Goal: Find contact information: Find contact information

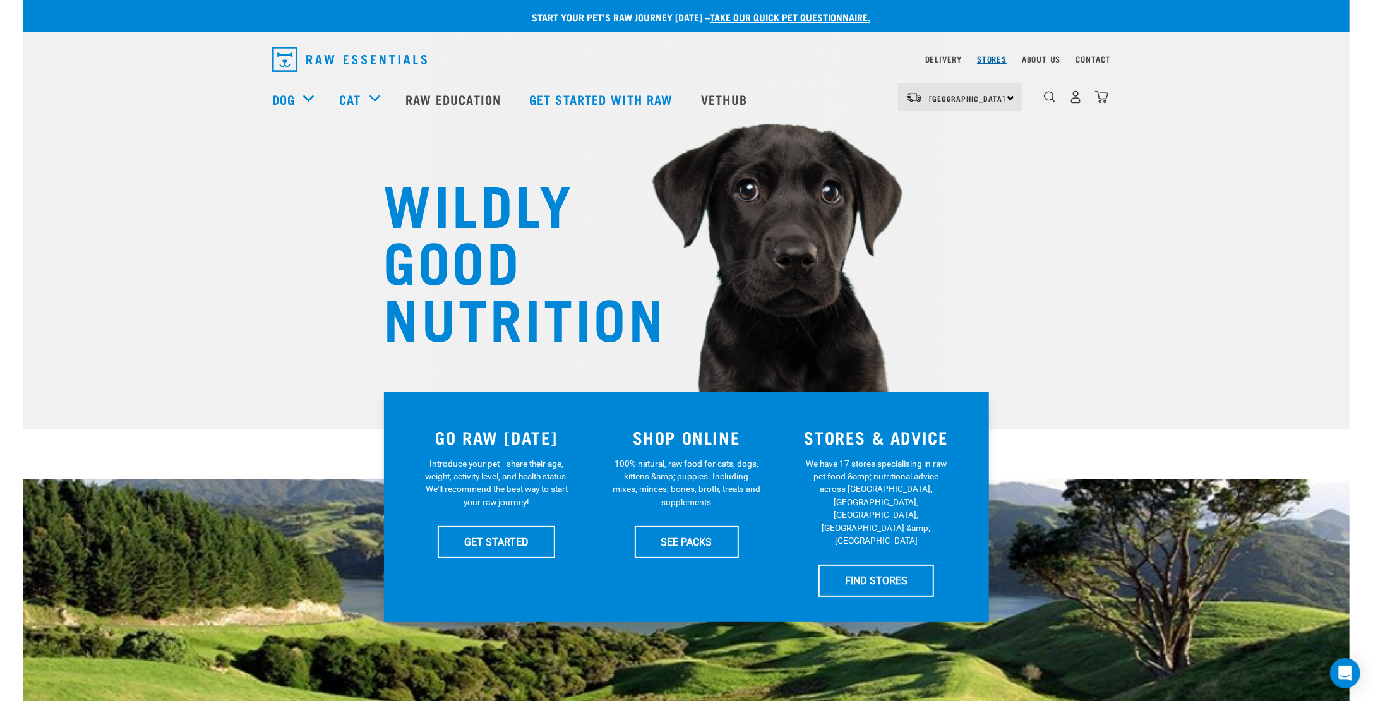
click at [988, 59] on link "Stores" at bounding box center [992, 59] width 30 height 4
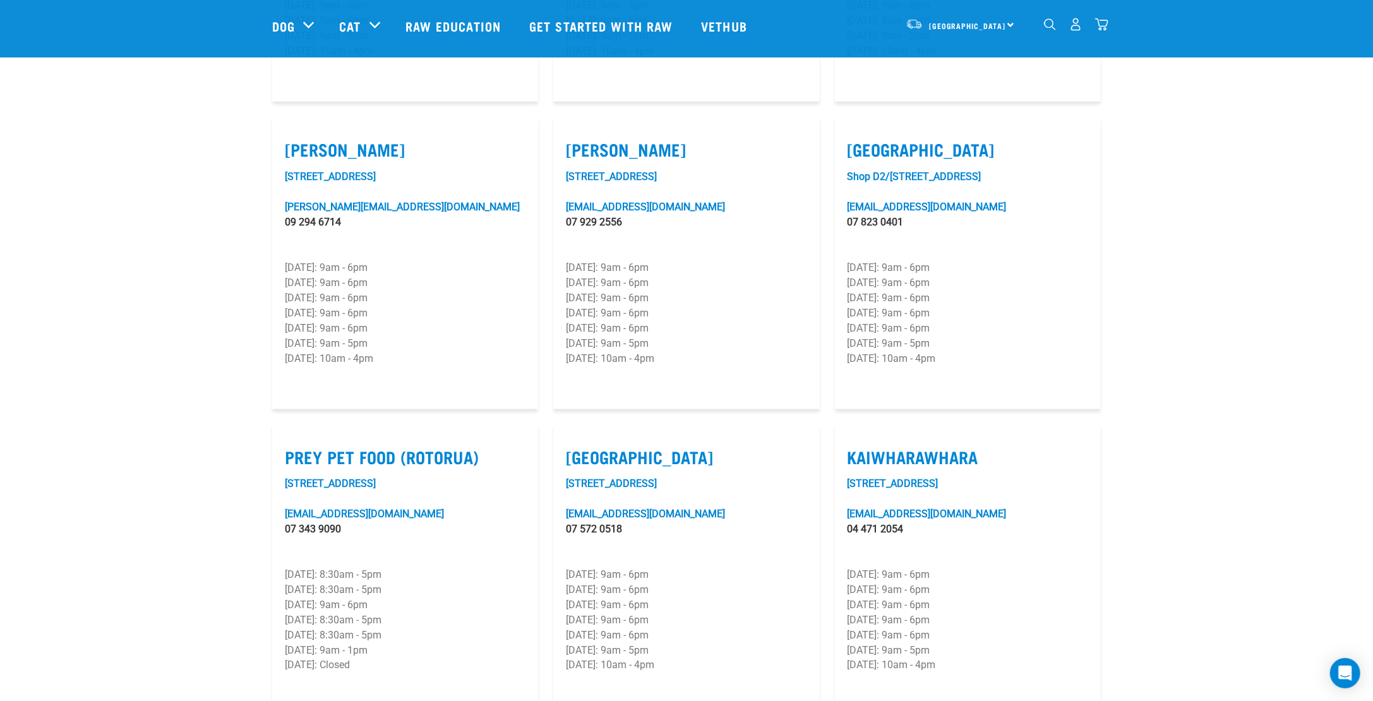
scroll to position [1325, 0]
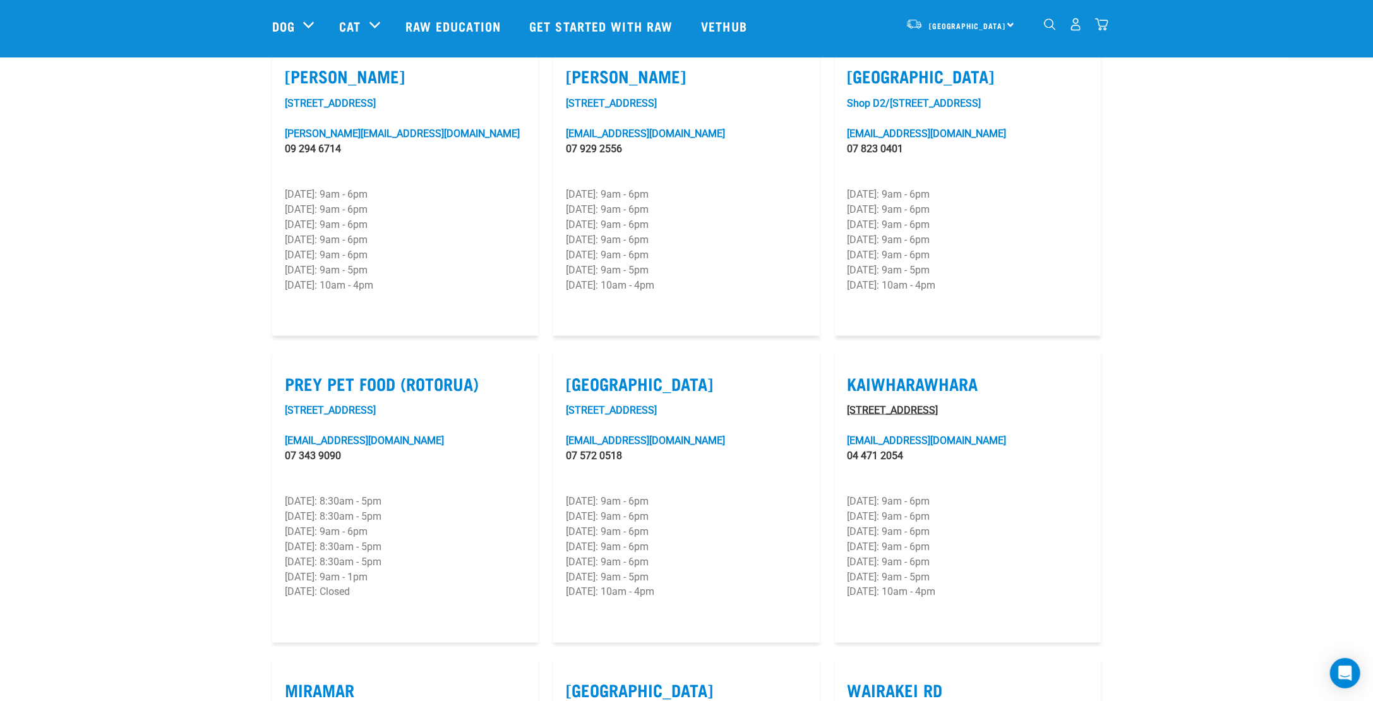
drag, startPoint x: 1002, startPoint y: 375, endPoint x: 881, endPoint y: 373, distance: 120.6
click at [881, 403] on p "[STREET_ADDRESS]" at bounding box center [967, 410] width 241 height 15
copy link "[STREET_ADDRESS]"
drag, startPoint x: 934, startPoint y: 418, endPoint x: 837, endPoint y: 400, distance: 98.3
click at [837, 400] on article "Kaiwharawhara [STREET_ADDRESS][EMAIL_ADDRESS][DOMAIN_NAME] 04 471 2054 [DATE]: …" at bounding box center [968, 497] width 266 height 292
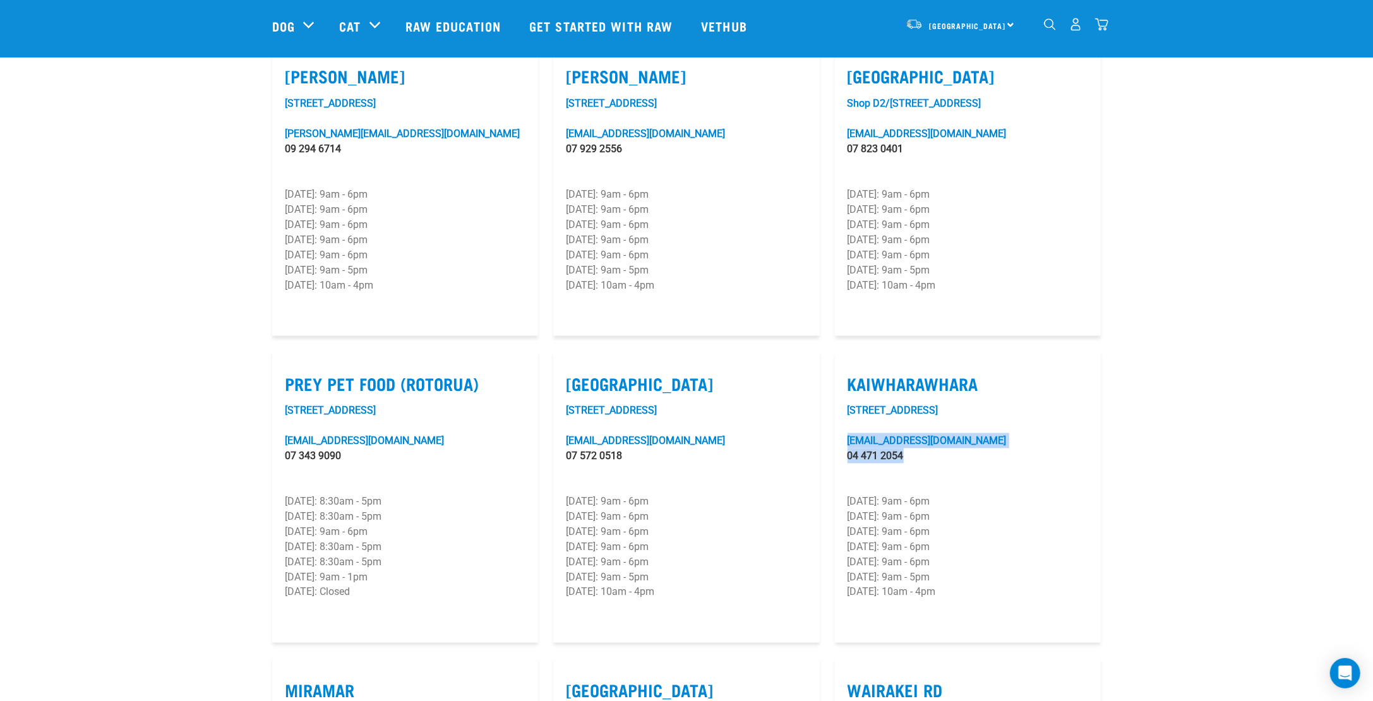
copy div "[EMAIL_ADDRESS][DOMAIN_NAME] 04 471 2054"
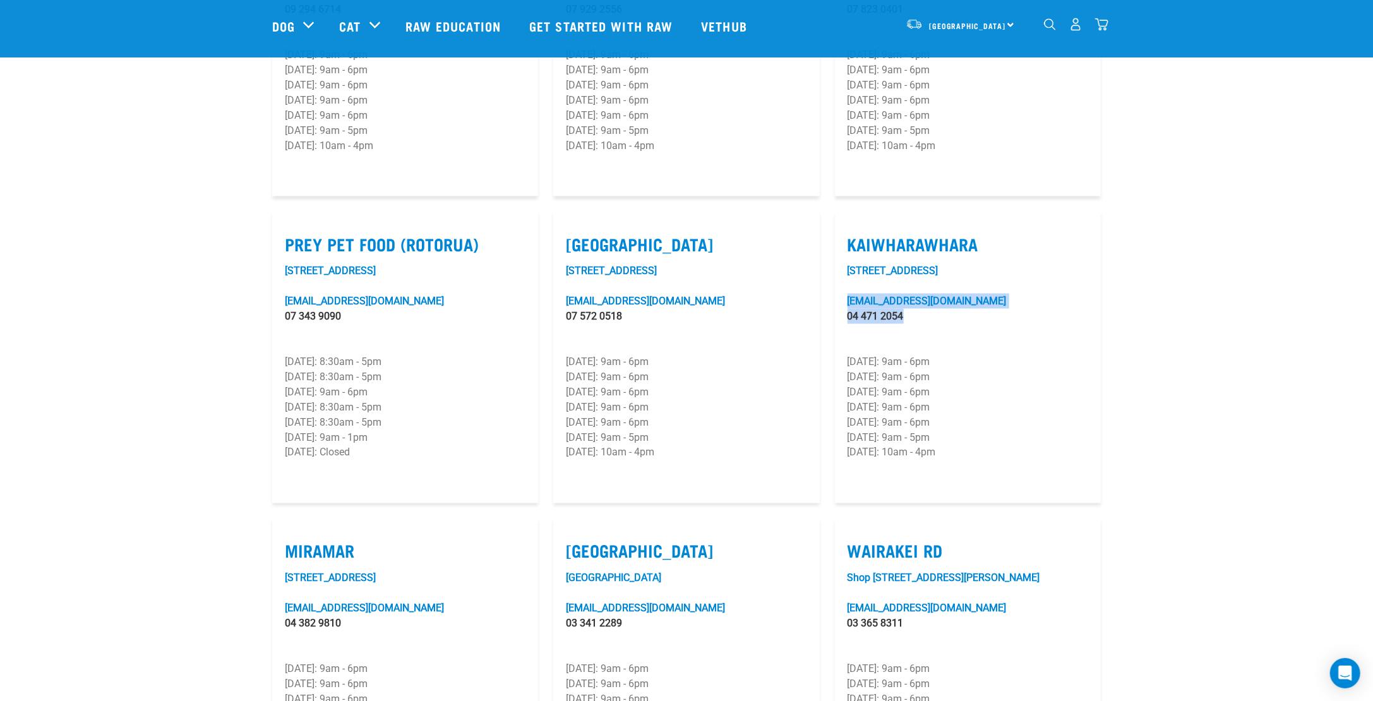
scroll to position [1578, 0]
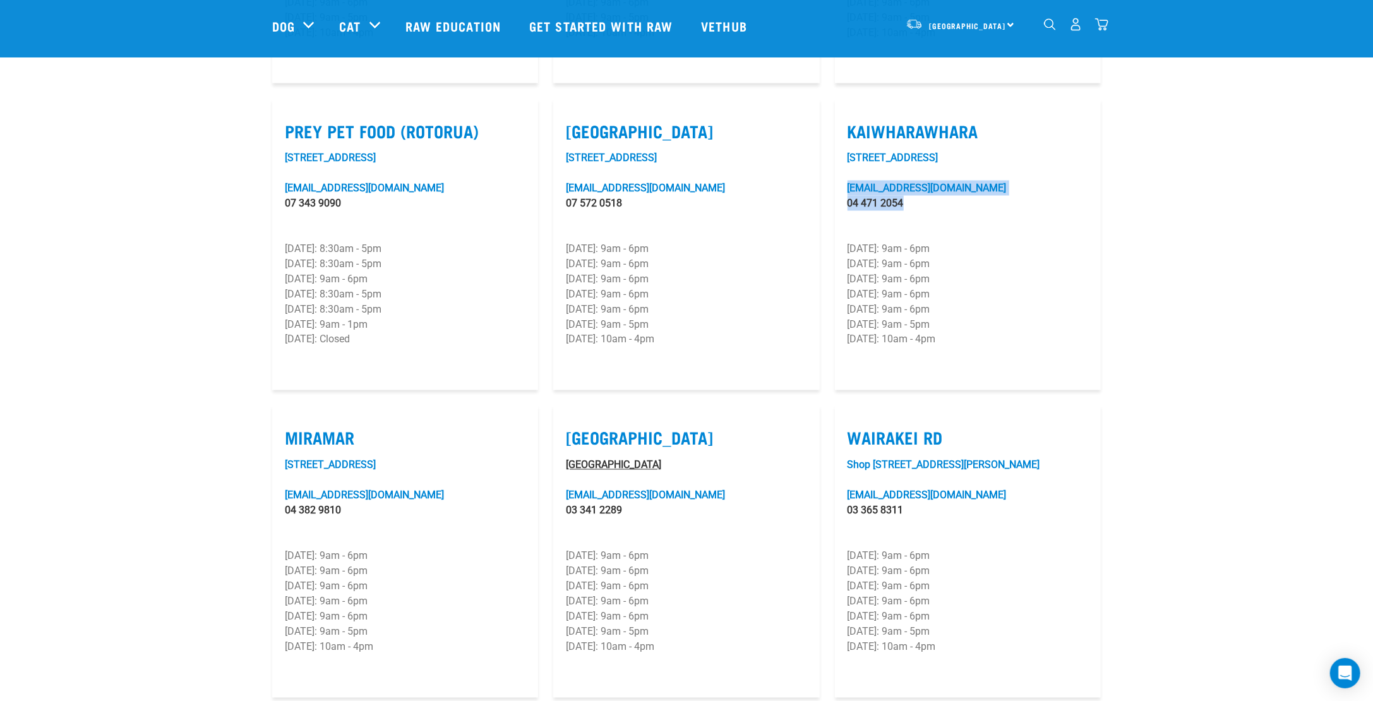
drag, startPoint x: 691, startPoint y: 424, endPoint x: 638, endPoint y: 430, distance: 52.7
click at [638, 458] on p "[GEOGRAPHIC_DATA]" at bounding box center [686, 465] width 241 height 15
drag, startPoint x: 691, startPoint y: 477, endPoint x: 552, endPoint y: 453, distance: 140.3
click at [552, 453] on div "Tower Junction Unit 23, Tower Junction towerjunction@rawessentials.co.nz 03 341…" at bounding box center [685, 551] width 281 height 307
copy div "towerjunction@rawessentials.co.nz 03 341 2289"
